Goal: Download file/media

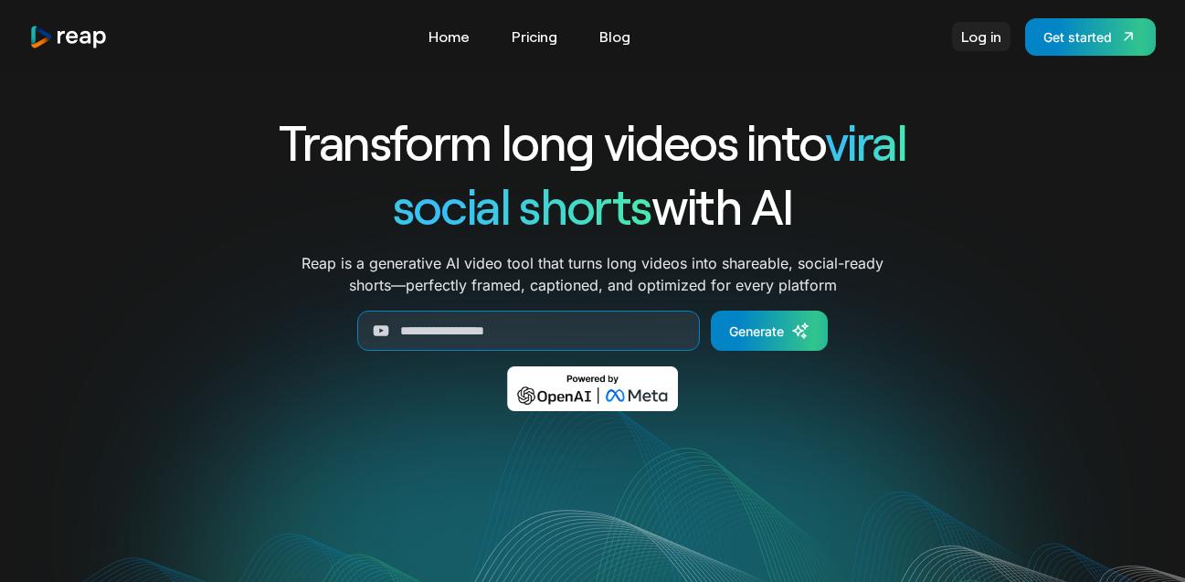
click at [970, 31] on link "Log in" at bounding box center [981, 36] width 58 height 29
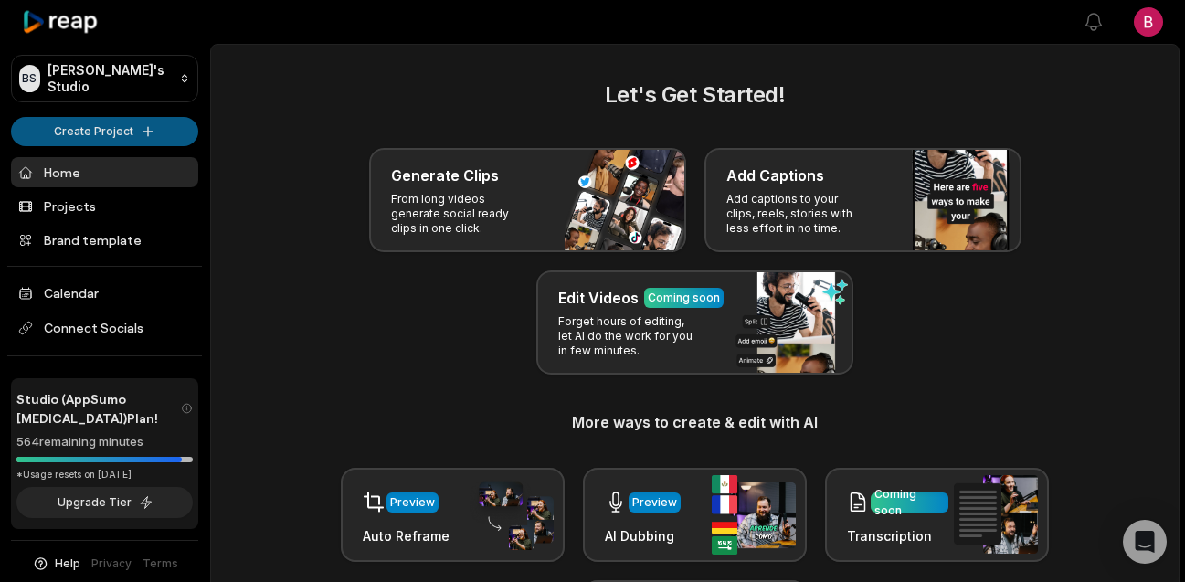
click at [122, 130] on html "[PERSON_NAME] Studio Create Project Home Projects Brand template Calendar Conne…" at bounding box center [592, 291] width 1185 height 582
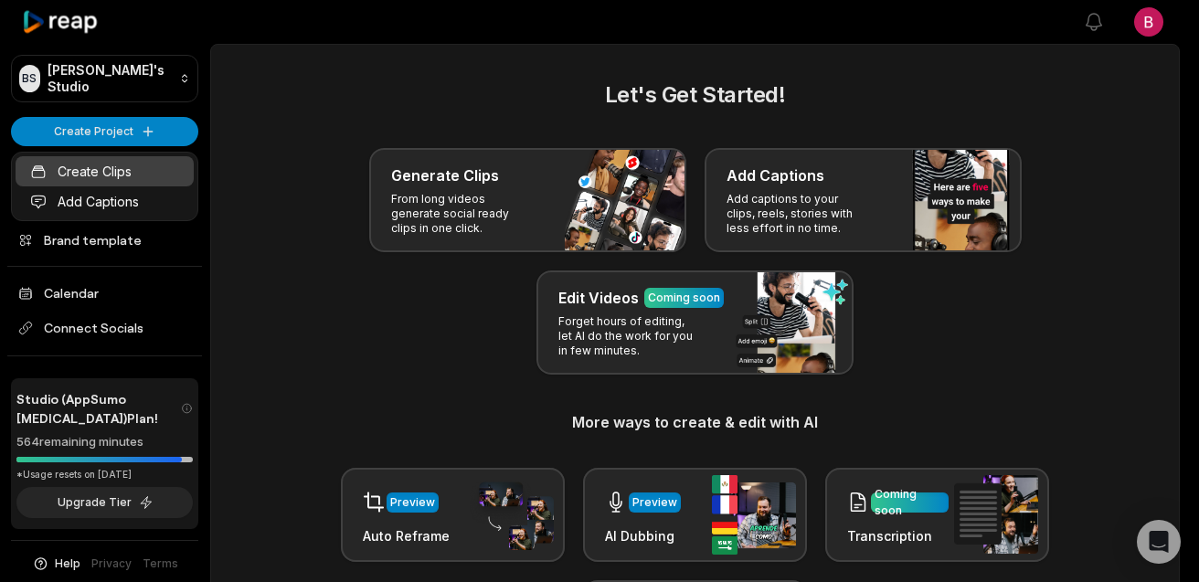
click at [125, 178] on link "Create Clips" at bounding box center [105, 171] width 178 height 30
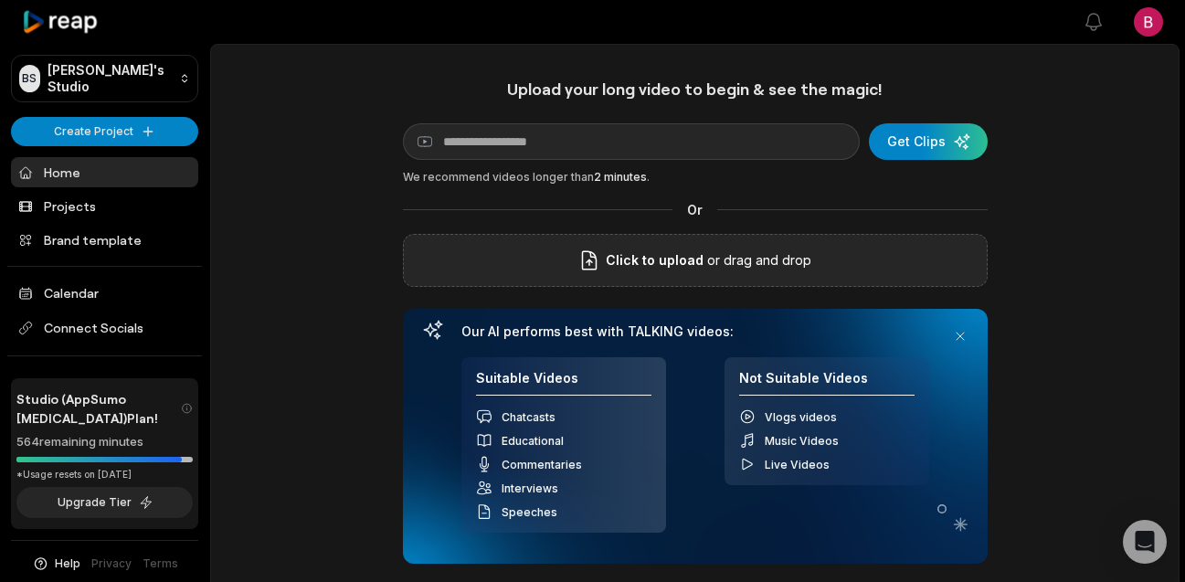
click at [736, 264] on p "or drag and drop" at bounding box center [758, 260] width 108 height 22
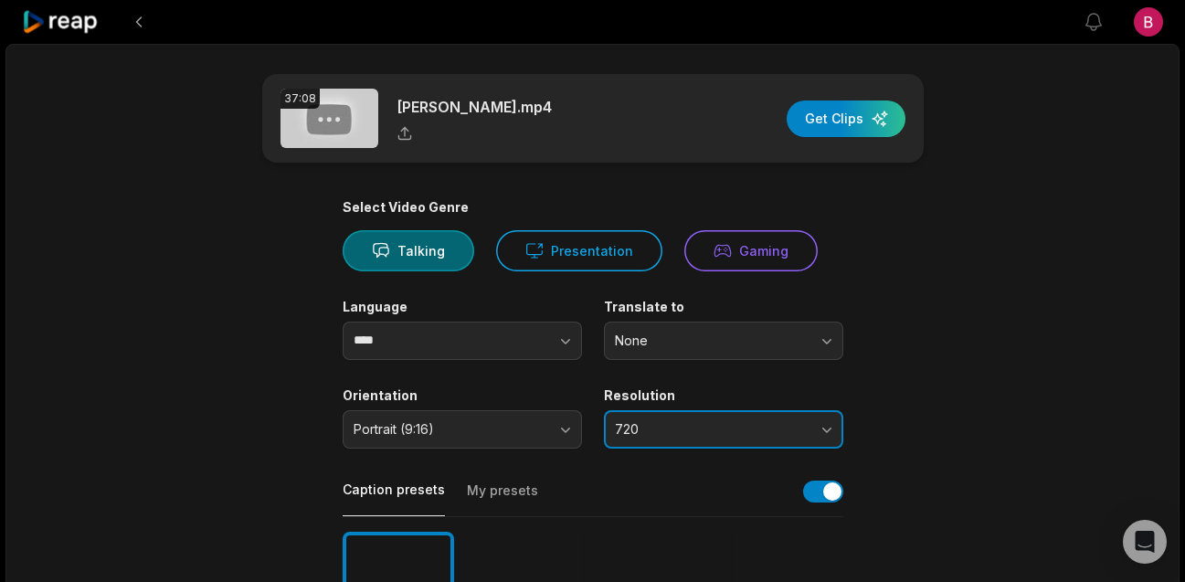
click at [713, 431] on span "720" at bounding box center [711, 429] width 192 height 16
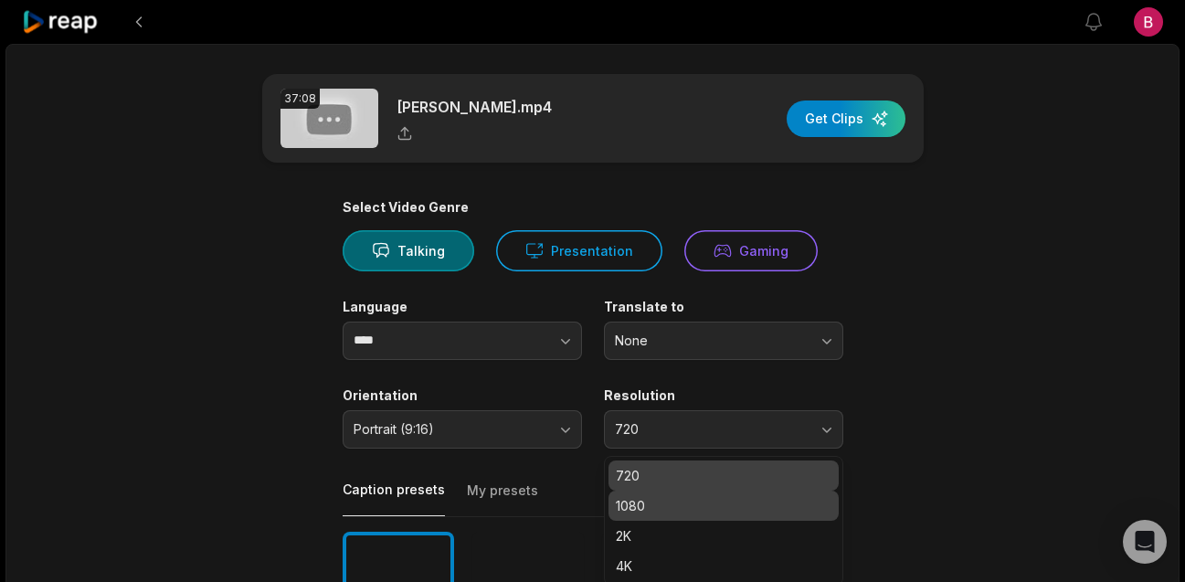
click at [687, 505] on p "1080" at bounding box center [724, 505] width 216 height 19
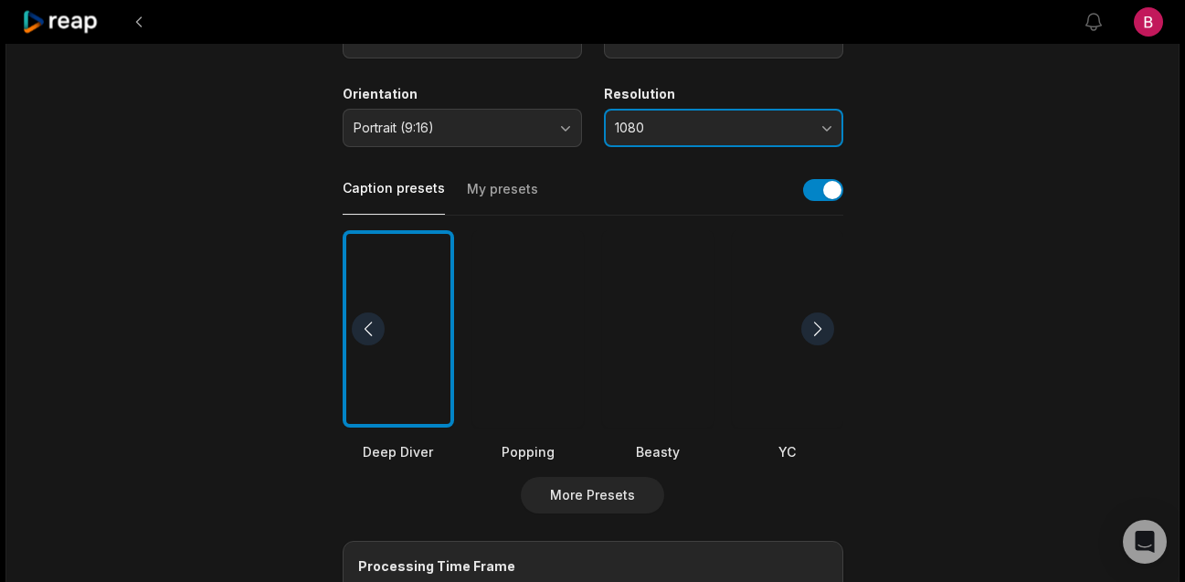
scroll to position [519, 0]
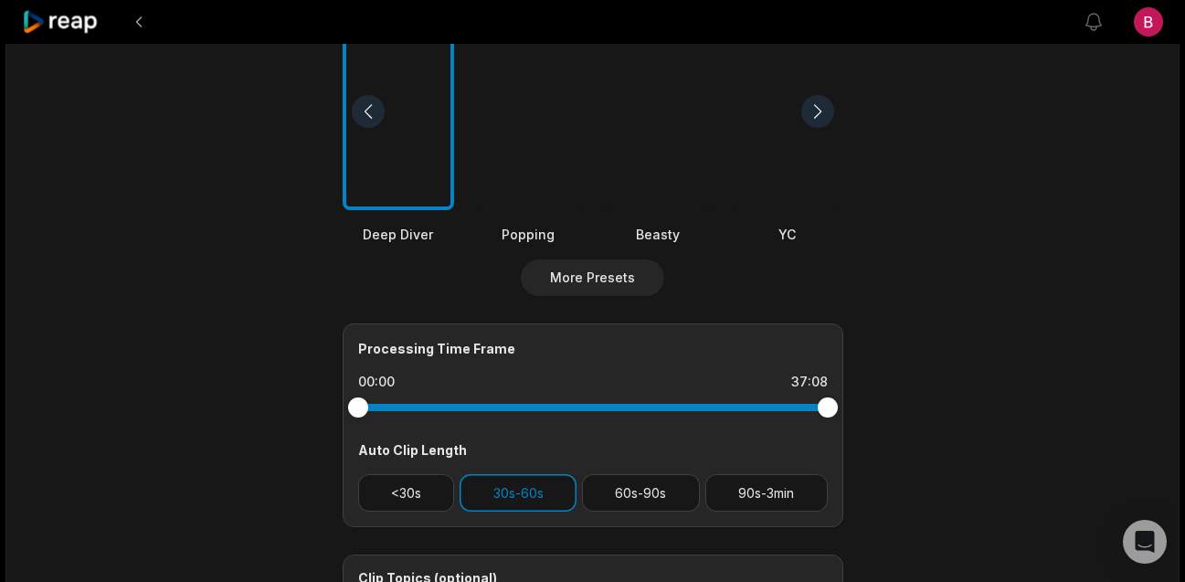
drag, startPoint x: 420, startPoint y: 497, endPoint x: 455, endPoint y: 487, distance: 36.1
click at [420, 497] on button "<30s" at bounding box center [406, 492] width 97 height 37
click at [686, 494] on button "60s-90s" at bounding box center [641, 492] width 118 height 37
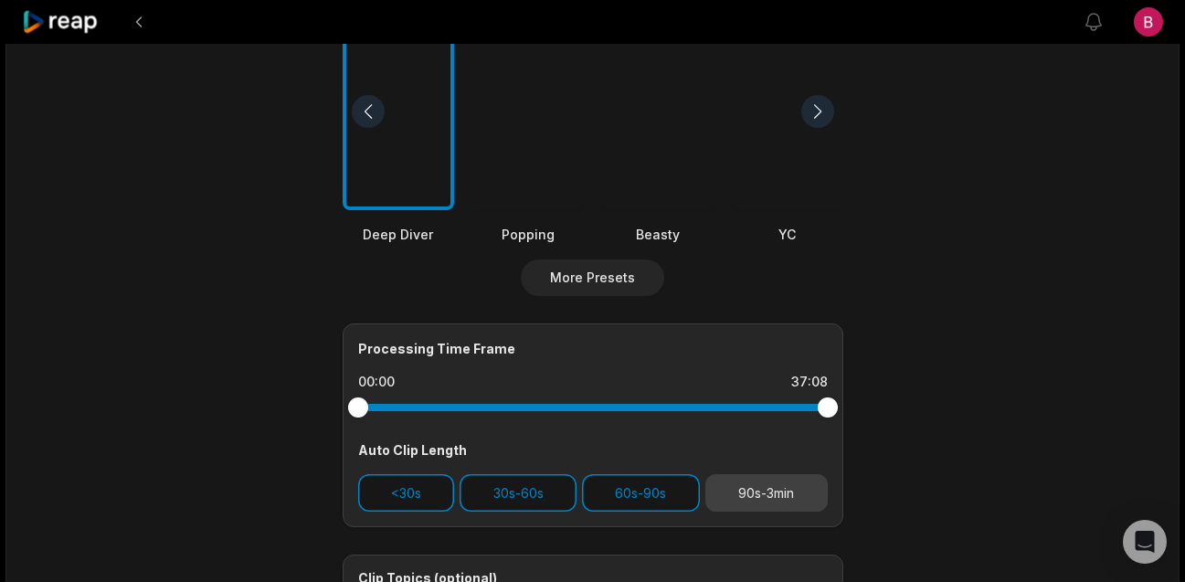
click at [734, 493] on button "90s-3min" at bounding box center [766, 492] width 122 height 37
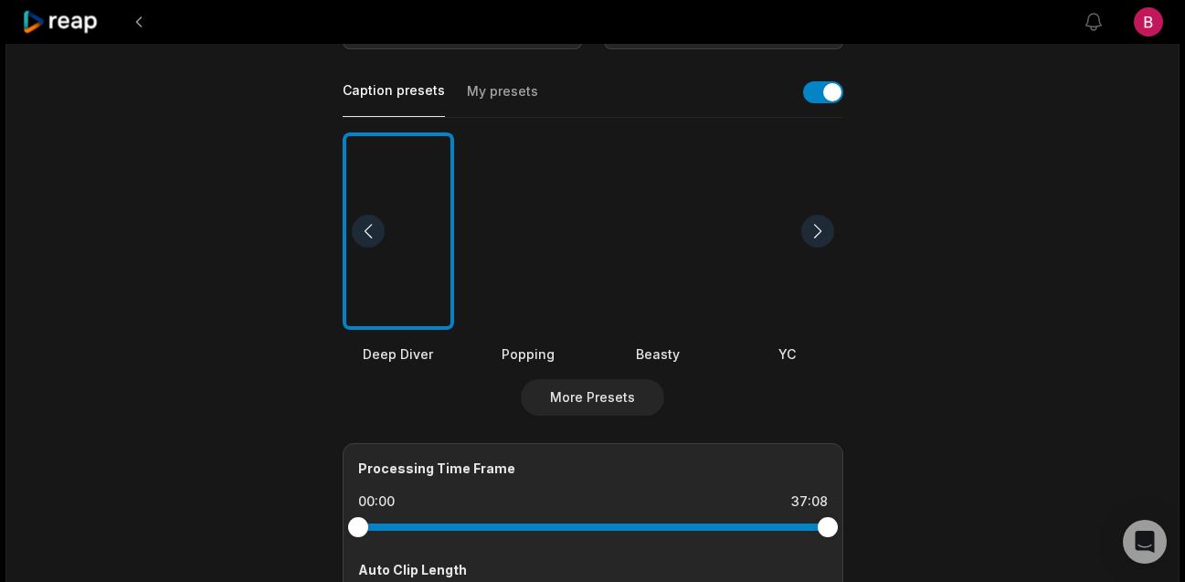
scroll to position [0, 0]
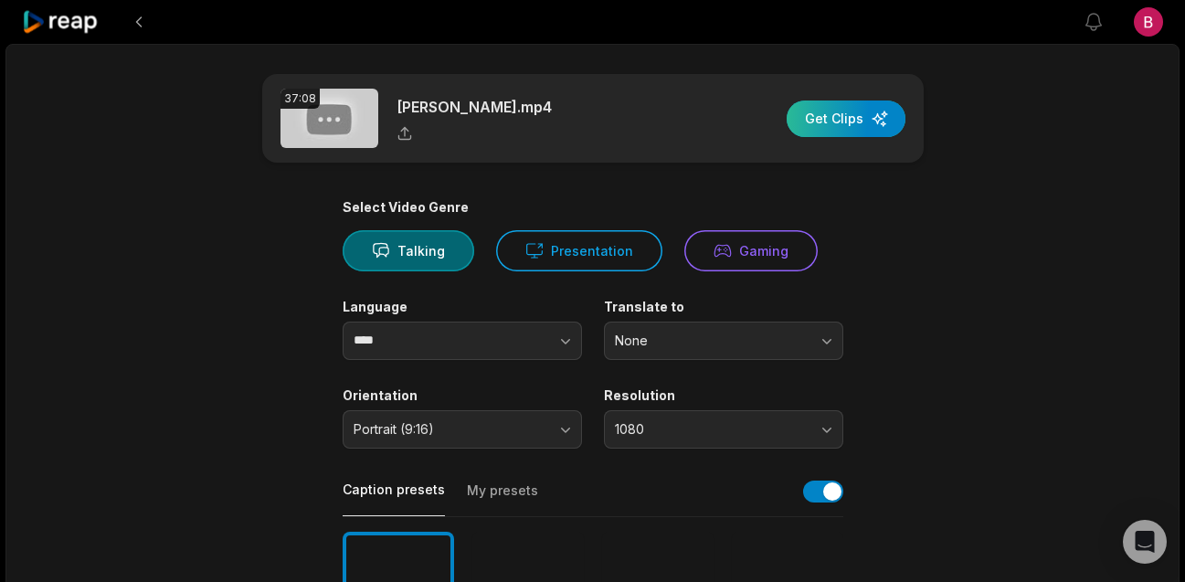
click at [830, 117] on div "button" at bounding box center [846, 119] width 119 height 37
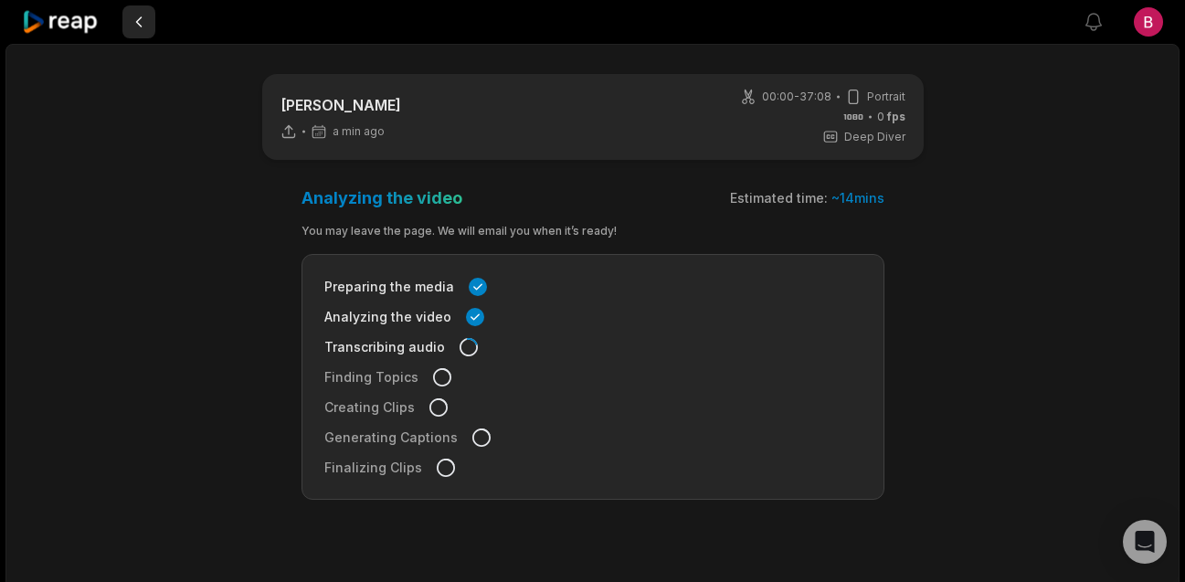
click at [141, 32] on button at bounding box center [138, 21] width 33 height 33
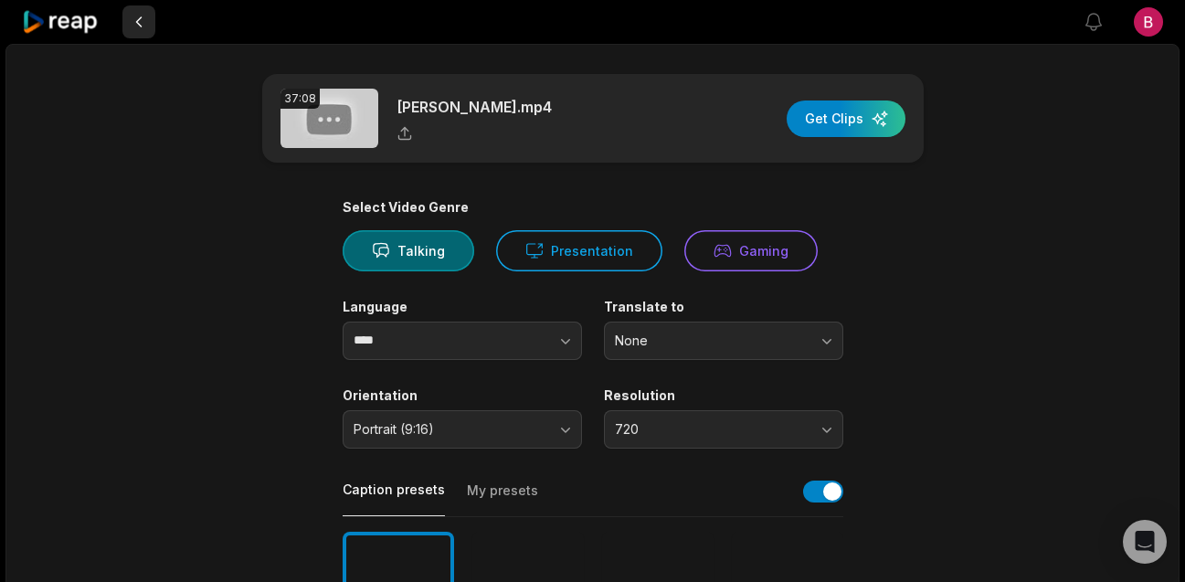
click at [140, 25] on button at bounding box center [138, 21] width 33 height 33
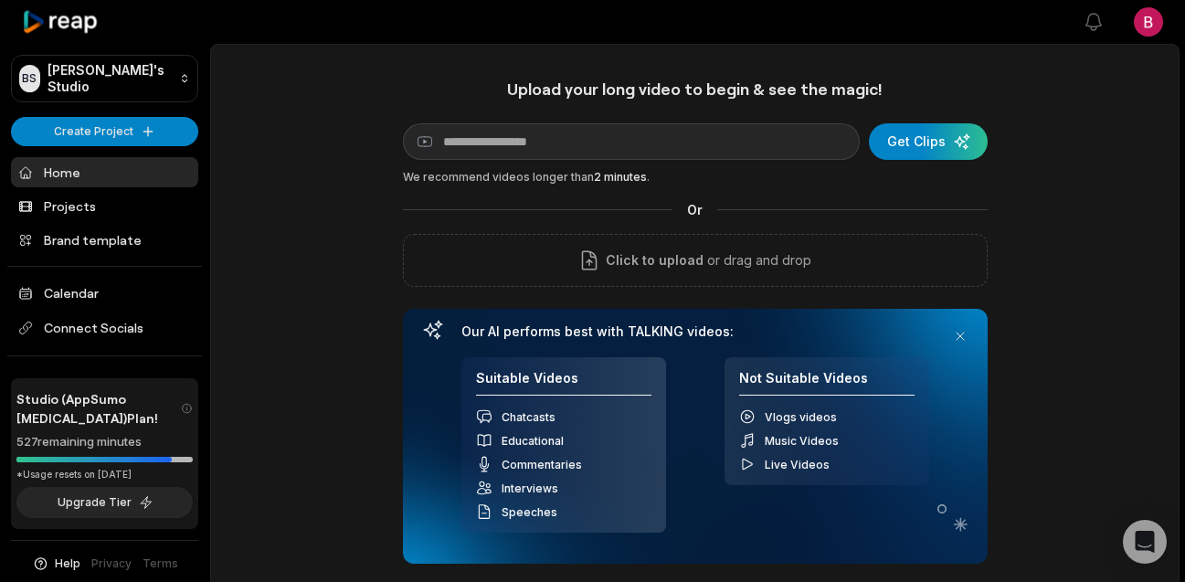
click at [101, 178] on link "Home" at bounding box center [104, 172] width 187 height 30
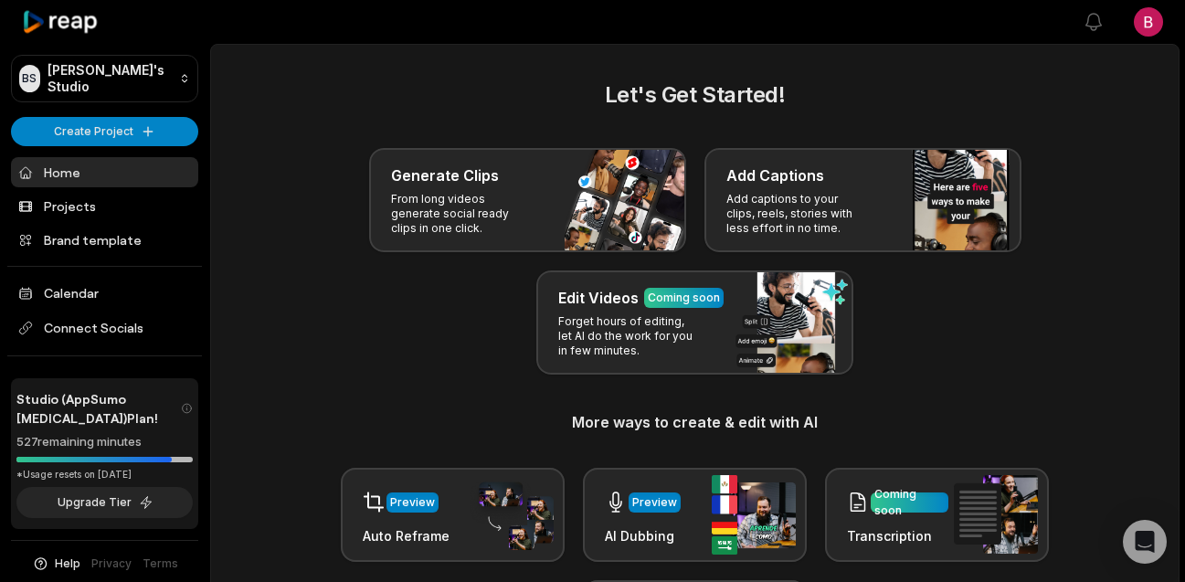
click at [132, 224] on ul "Home Projects Brand template Calendar Connect Socials" at bounding box center [104, 256] width 187 height 199
click at [128, 217] on link "Projects" at bounding box center [104, 206] width 187 height 30
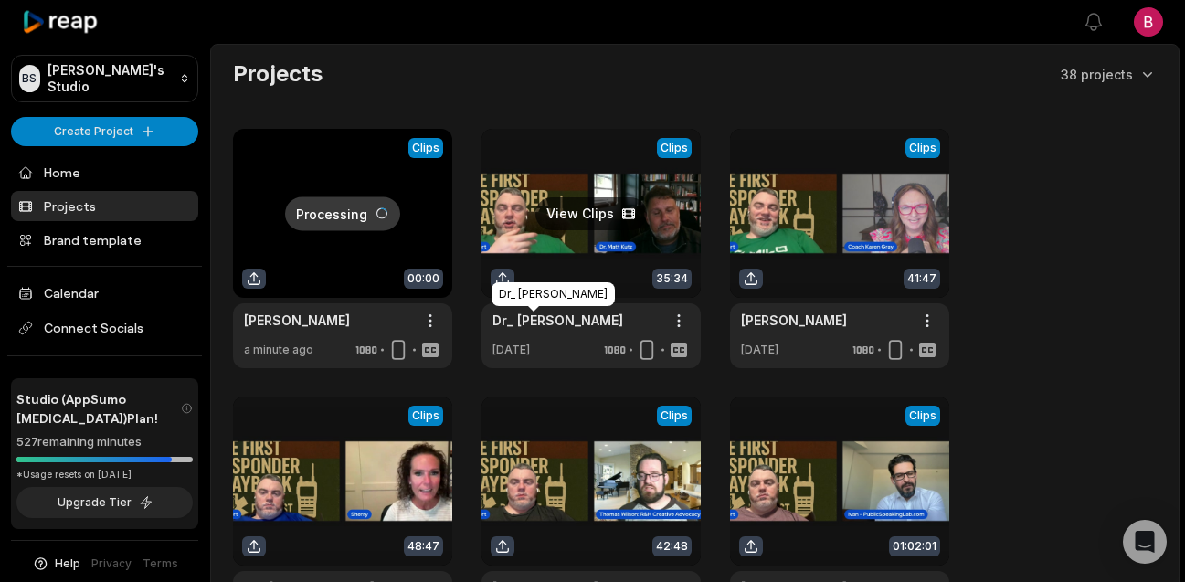
click at [543, 317] on link "Dr_ [PERSON_NAME]" at bounding box center [558, 320] width 131 height 19
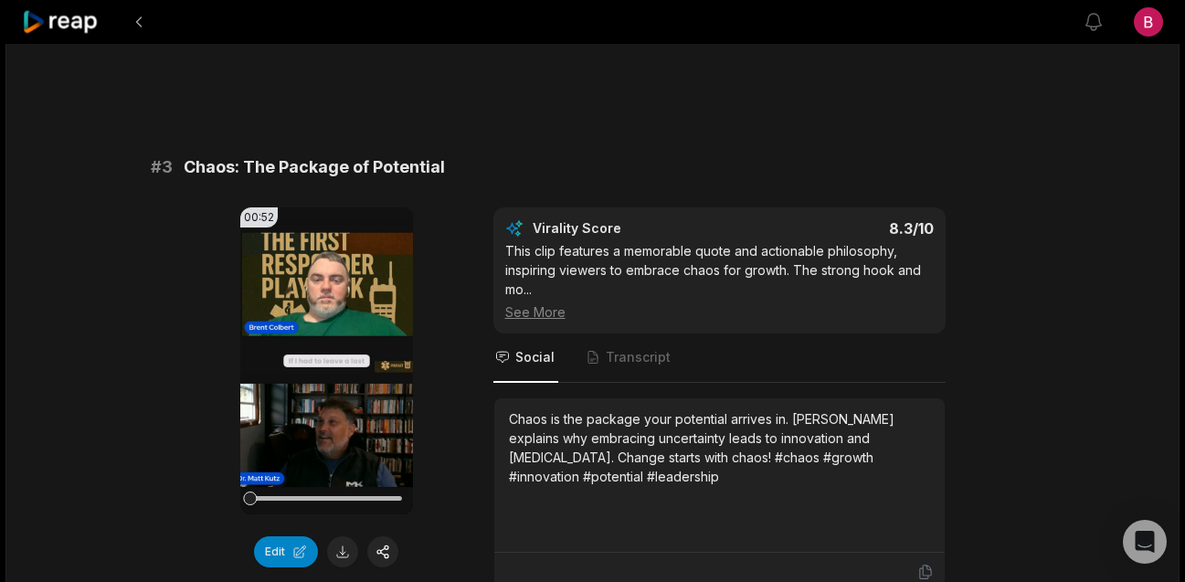
scroll to position [1155, 0]
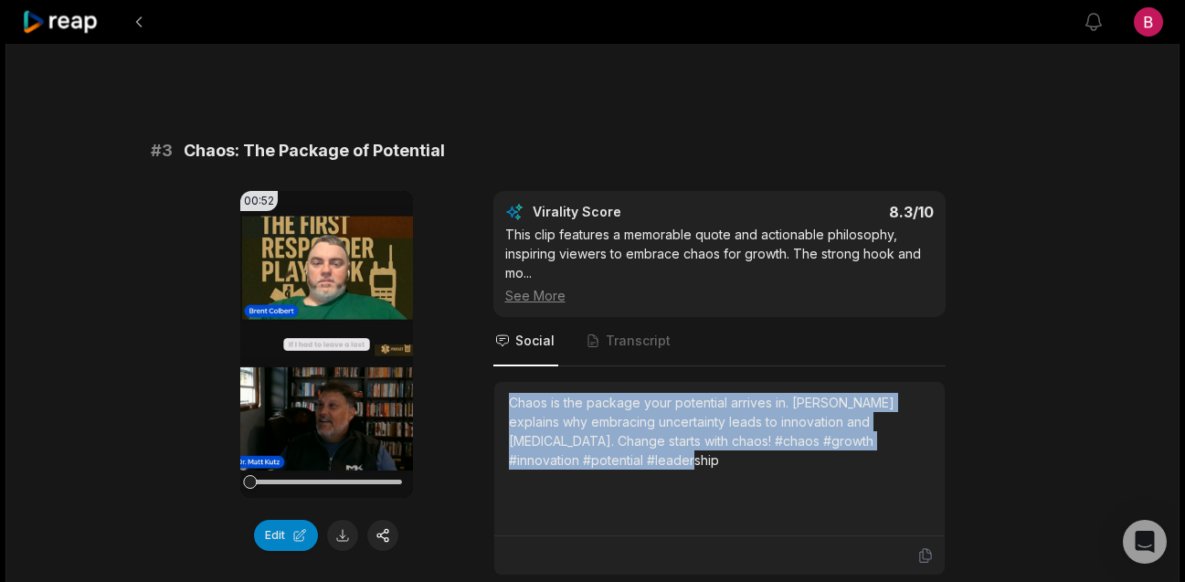
drag, startPoint x: 598, startPoint y: 441, endPoint x: 503, endPoint y: 380, distance: 113.8
click at [503, 382] on div "Chaos is the package your potential arrives in. [PERSON_NAME] explains why embr…" at bounding box center [719, 459] width 450 height 154
copy div "Chaos is the package your potential arrives in. Dr. Kutz explains why embracing…"
click at [336, 520] on button at bounding box center [342, 535] width 31 height 31
